Goal: Navigation & Orientation: Find specific page/section

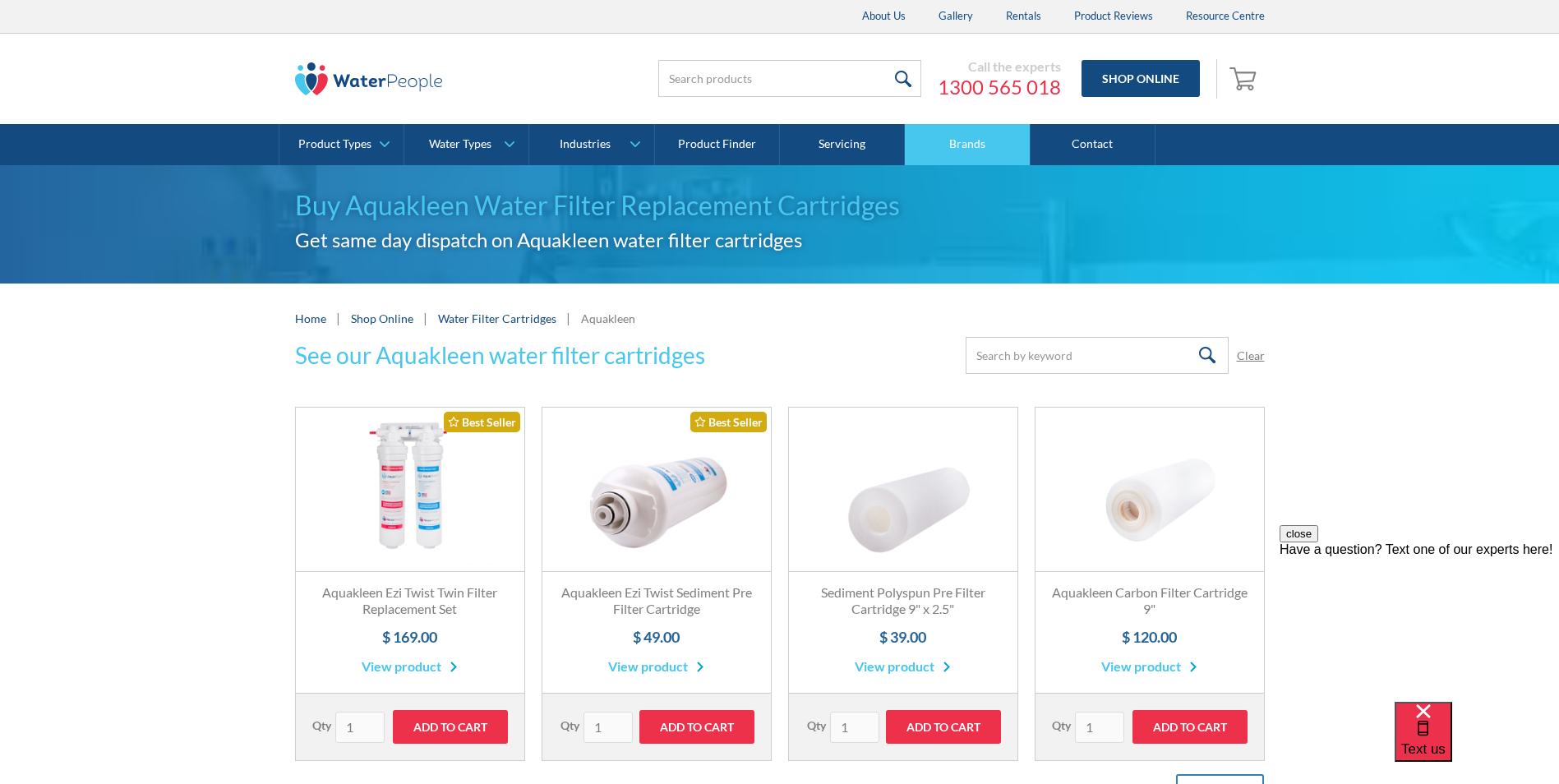
click at [976, 147] on link "Brands" at bounding box center [968, 144] width 125 height 41
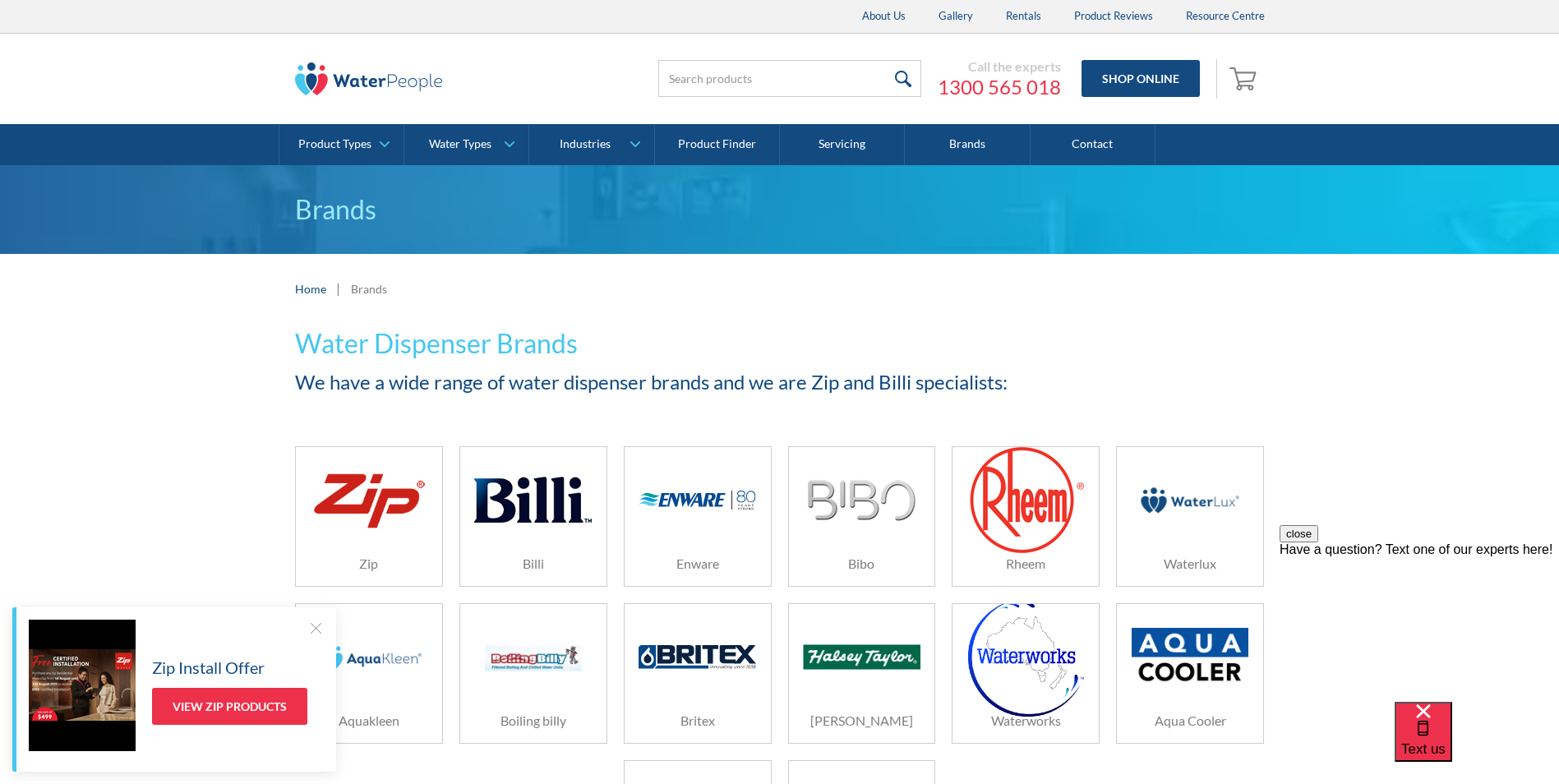
click at [317, 628] on div at bounding box center [315, 628] width 17 height 17
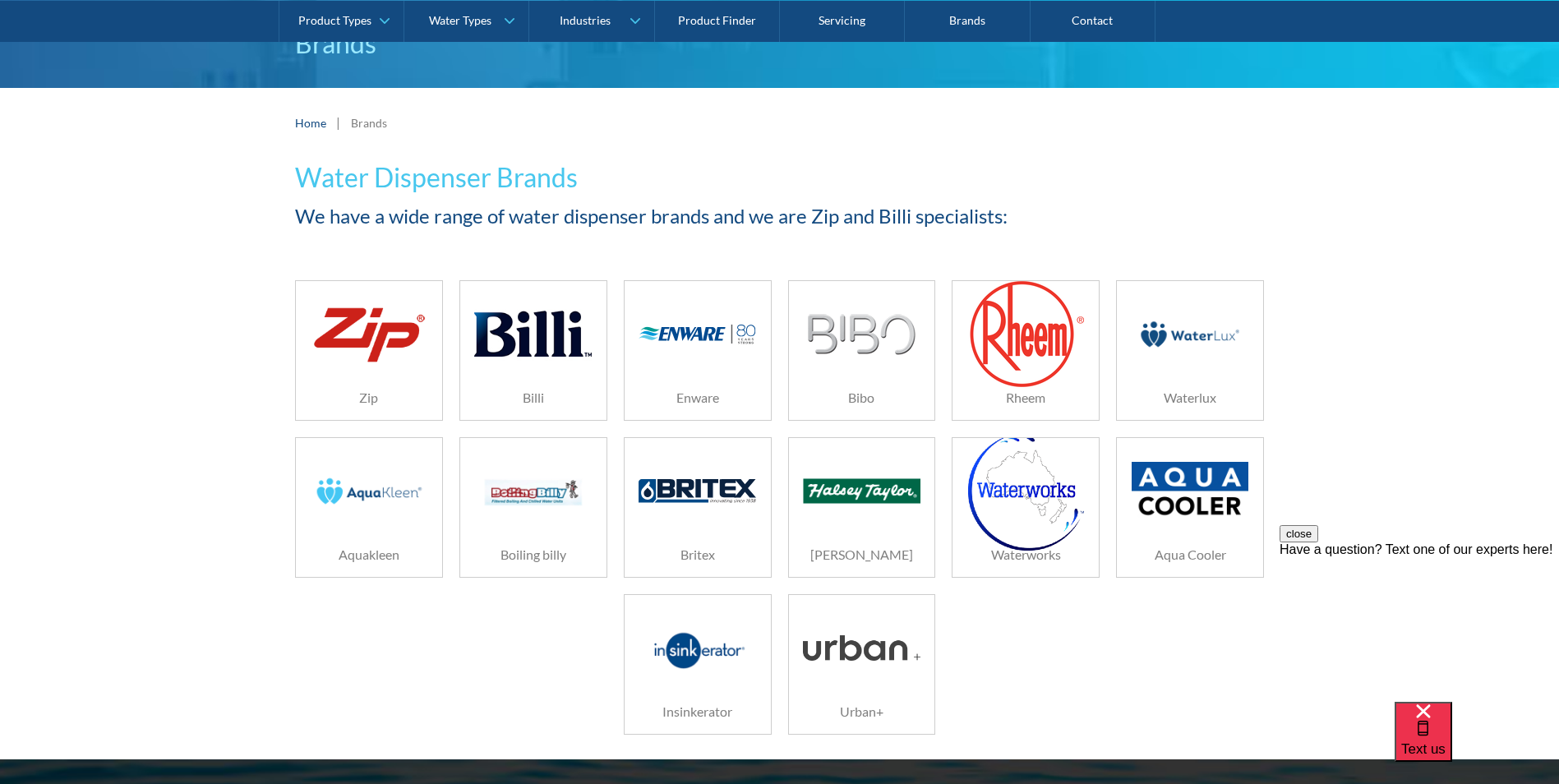
scroll to position [247, 0]
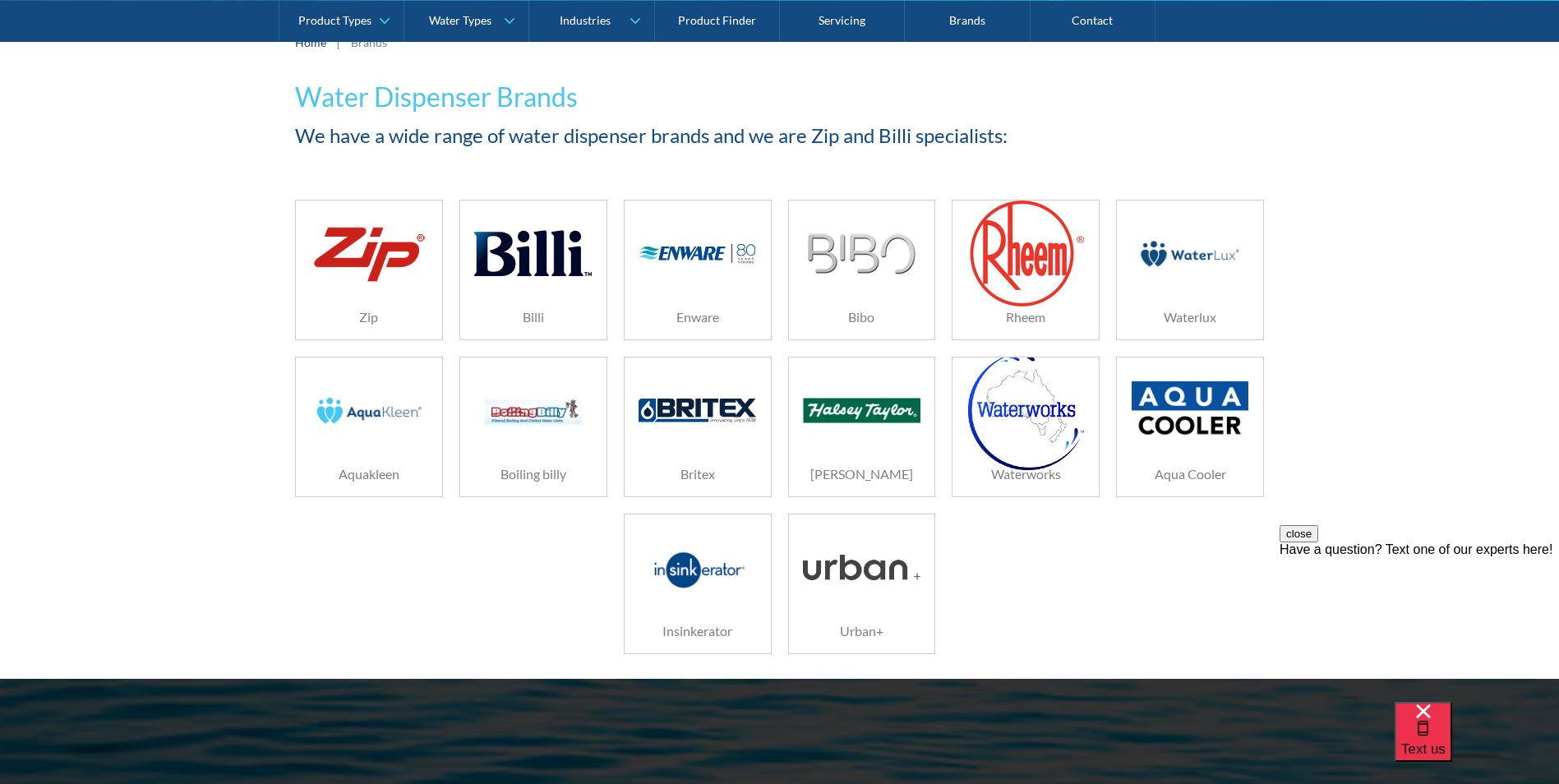
click at [375, 421] on img at bounding box center [369, 410] width 117 height 78
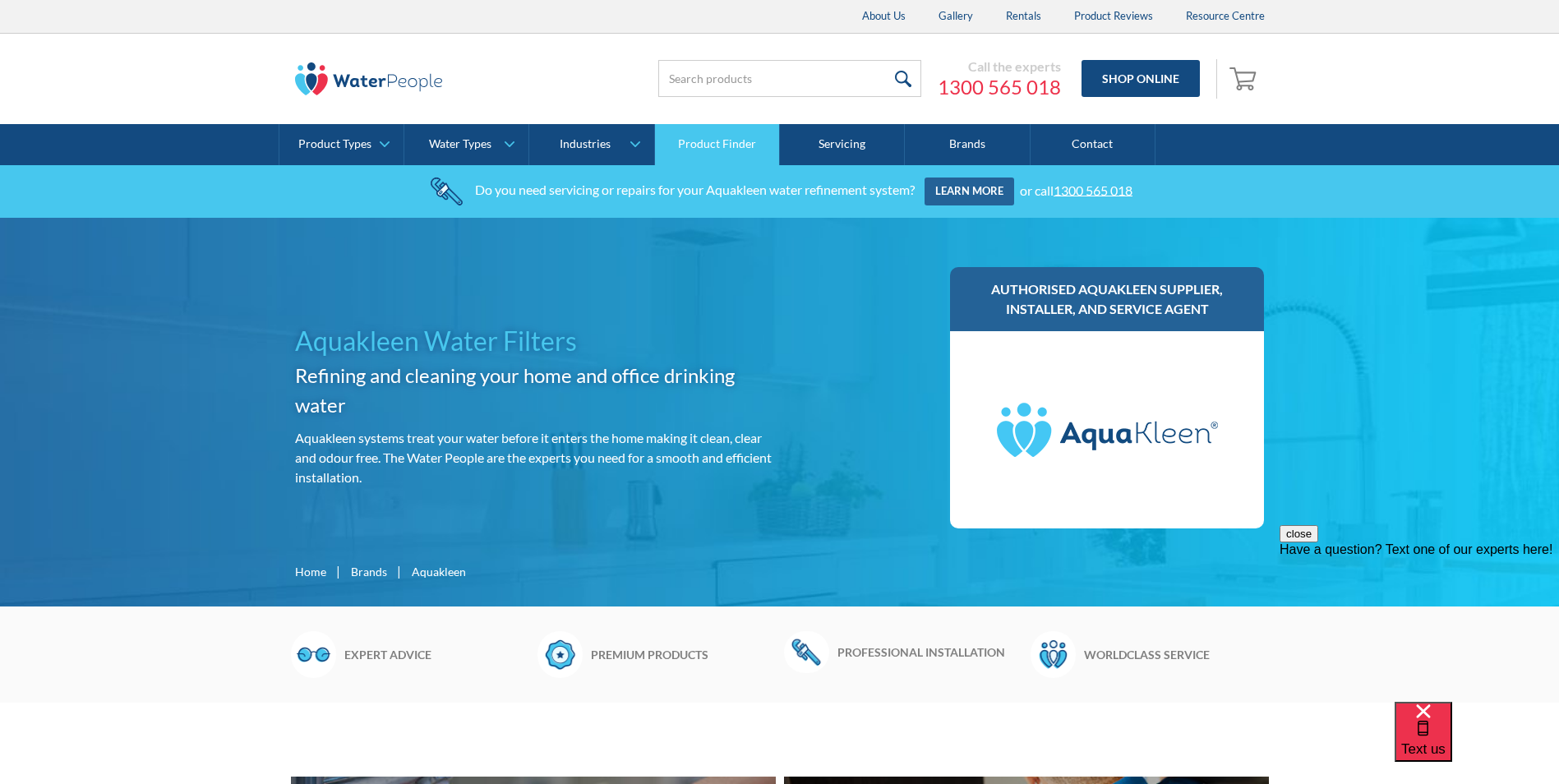
click at [697, 137] on link "Product Finder" at bounding box center [717, 144] width 125 height 41
